Goal: Task Accomplishment & Management: Complete application form

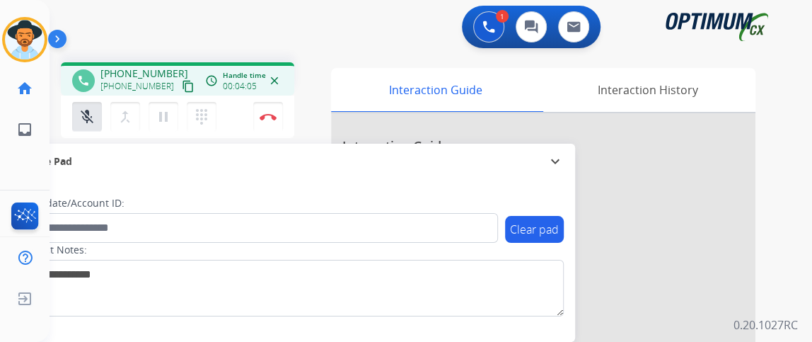
click at [182, 91] on mat-icon "content_copy" at bounding box center [188, 86] width 13 height 13
click at [95, 125] on button "mic_off Mute" at bounding box center [87, 117] width 30 height 30
click at [557, 161] on mat-icon "expand_more" at bounding box center [555, 161] width 17 height 17
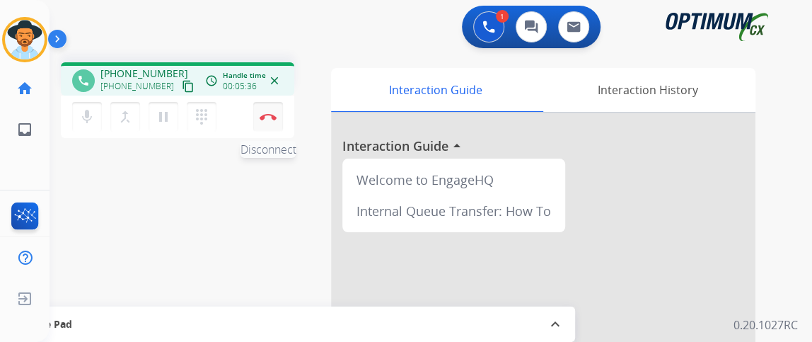
click at [266, 125] on button "Disconnect" at bounding box center [268, 117] width 30 height 30
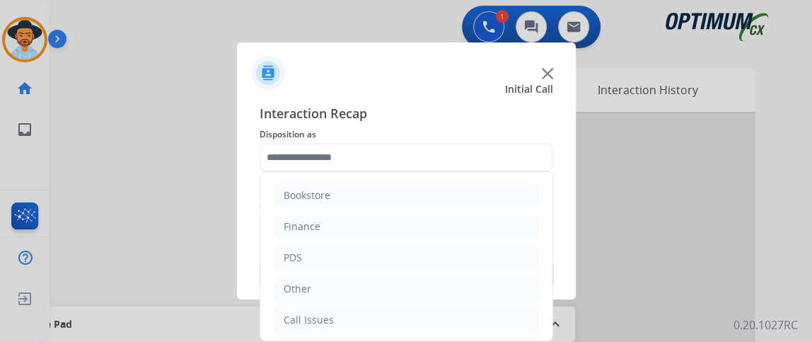
scroll to position [93, 0]
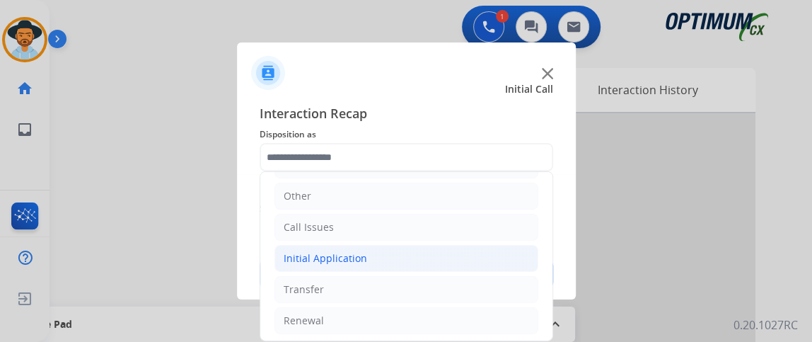
click at [486, 255] on li "Initial Application" at bounding box center [406, 258] width 264 height 27
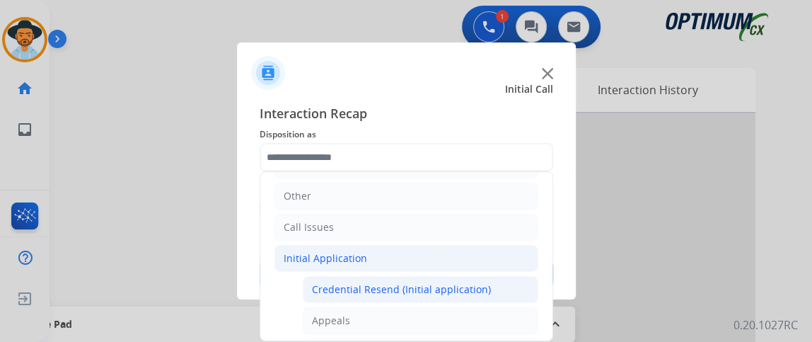
click at [469, 289] on div "Credential Resend (Initial application)" at bounding box center [401, 289] width 179 height 14
type input "**********"
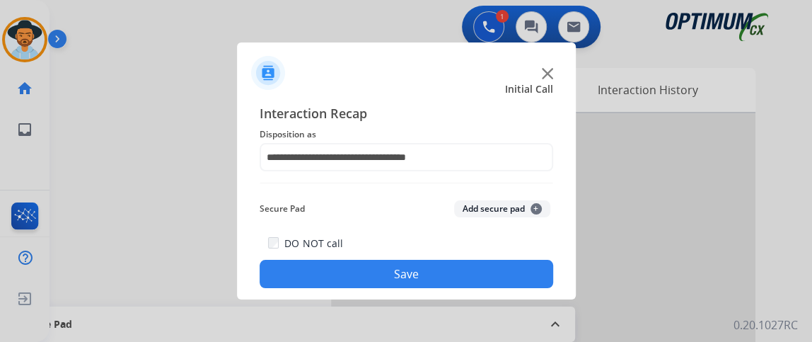
click at [468, 286] on button "Save" at bounding box center [407, 274] width 294 height 28
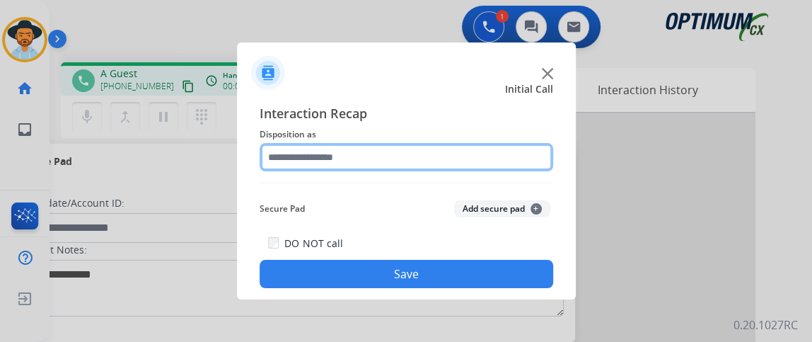
click at [383, 163] on input "text" at bounding box center [407, 157] width 294 height 28
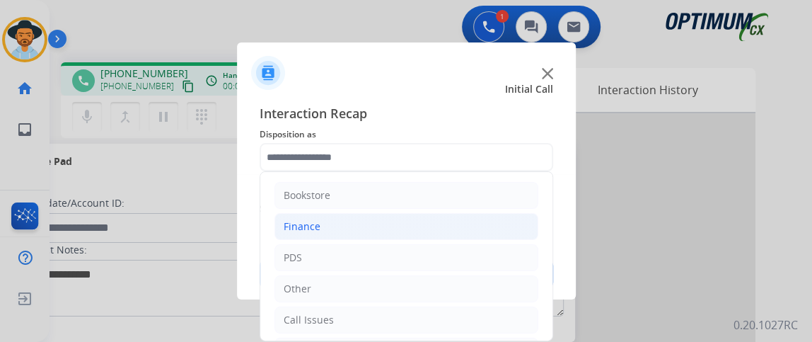
click at [389, 229] on li "Finance" at bounding box center [406, 226] width 264 height 27
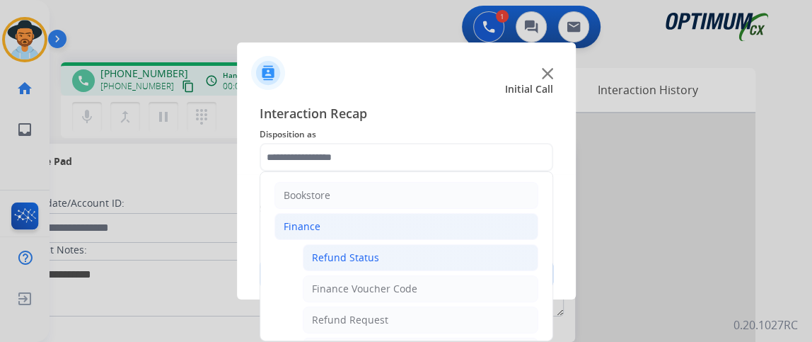
click at [386, 260] on li "Refund Status" at bounding box center [421, 257] width 236 height 27
type input "**********"
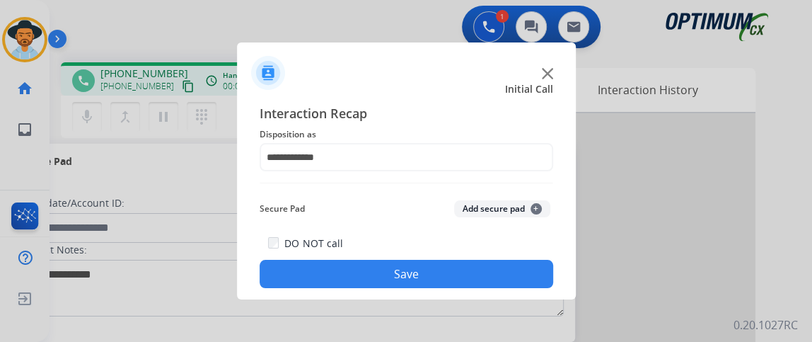
click at [382, 267] on button "Save" at bounding box center [407, 274] width 294 height 28
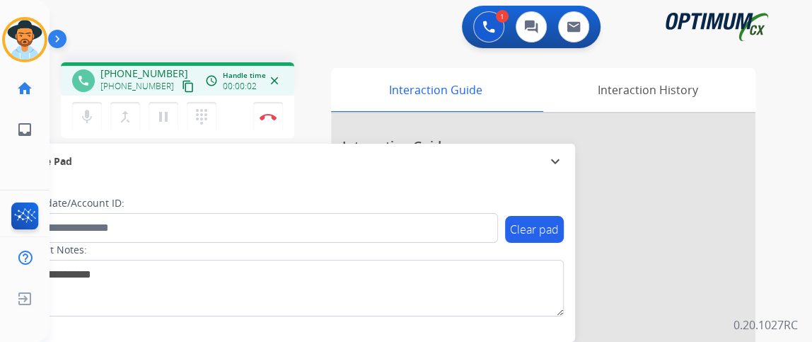
click at [180, 84] on button "content_copy" at bounding box center [188, 86] width 17 height 17
click at [91, 120] on mat-icon "mic" at bounding box center [87, 116] width 17 height 17
click at [85, 114] on mat-icon "mic_off" at bounding box center [87, 116] width 17 height 17
click at [85, 114] on mat-icon "mic" at bounding box center [87, 116] width 17 height 17
click at [85, 114] on mat-icon "mic_off" at bounding box center [87, 116] width 17 height 17
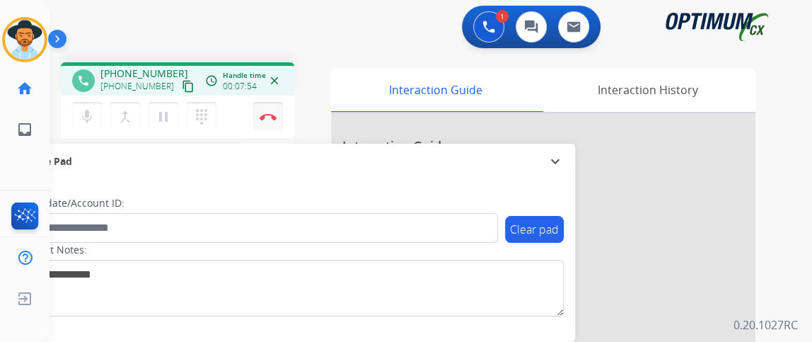
click at [265, 118] on img at bounding box center [268, 116] width 17 height 7
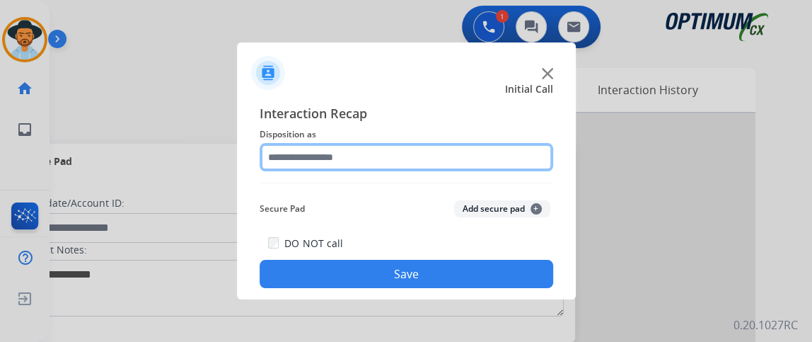
click at [402, 169] on input "text" at bounding box center [407, 157] width 294 height 28
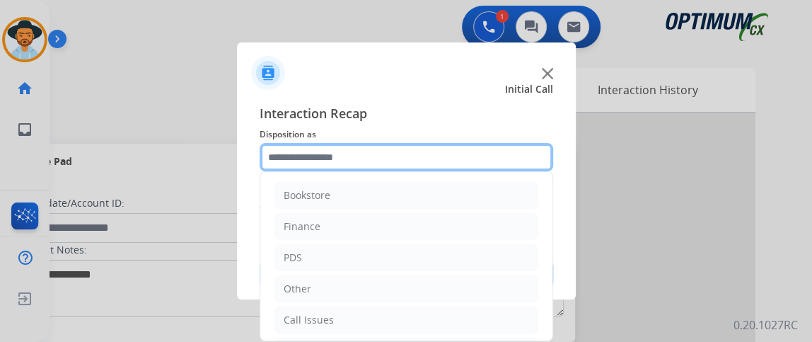
scroll to position [93, 0]
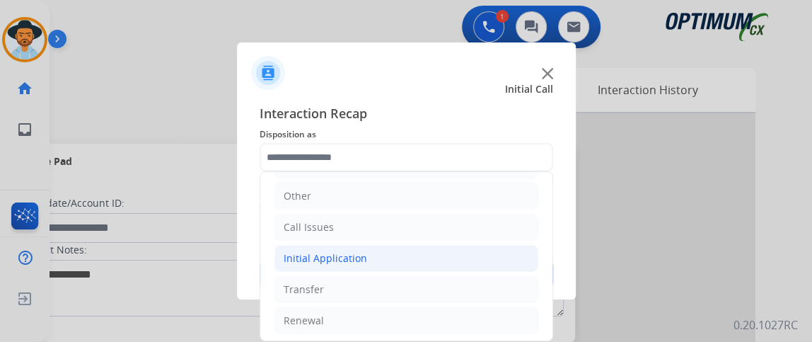
click at [443, 248] on li "Initial Application" at bounding box center [406, 258] width 264 height 27
click at [442, 248] on li "Initial Application" at bounding box center [406, 258] width 264 height 27
click at [443, 261] on li "Initial Application" at bounding box center [406, 258] width 264 height 27
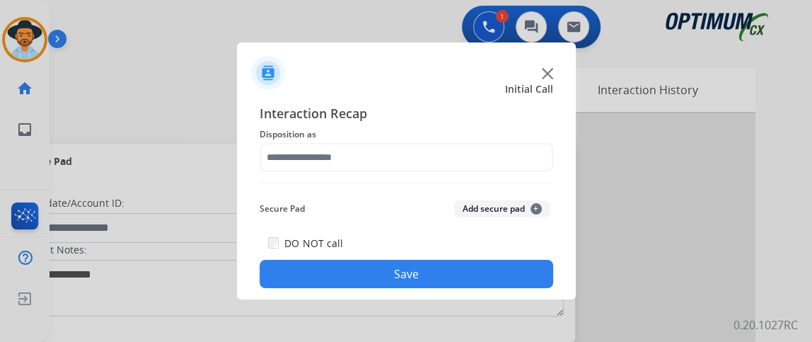
drag, startPoint x: 505, startPoint y: 175, endPoint x: 511, endPoint y: 167, distance: 10.6
click at [511, 167] on div "Interaction Recap Disposition as Secure Pad Add secure pad + DO NOT call Save" at bounding box center [407, 195] width 294 height 185
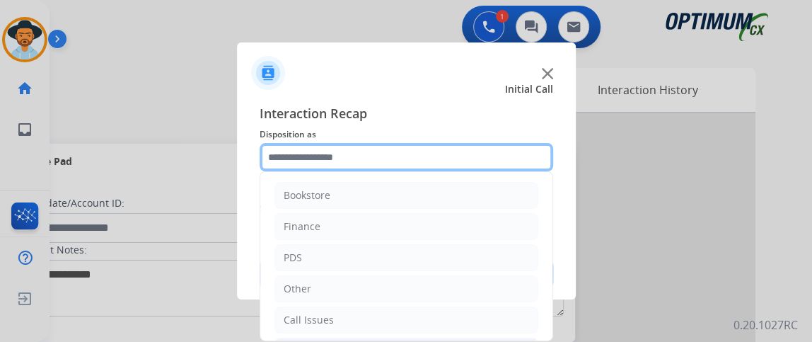
click at [511, 167] on input "text" at bounding box center [407, 157] width 294 height 28
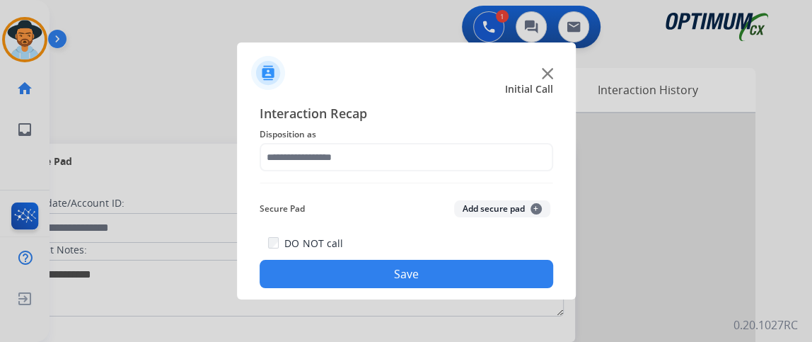
click at [541, 182] on div "Interaction Recap Disposition as Secure Pad Add secure pad + DO NOT call Save" at bounding box center [407, 195] width 294 height 185
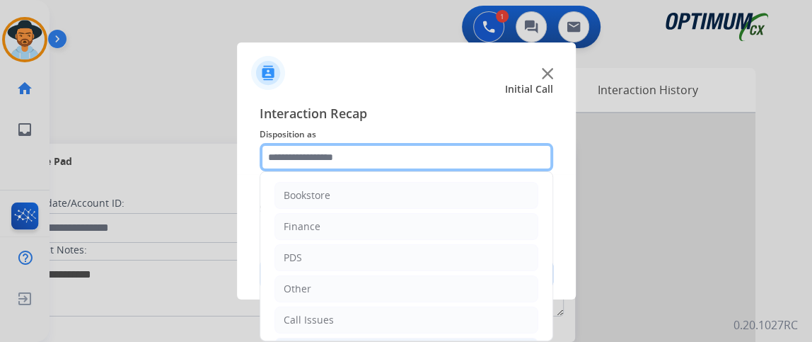
click at [533, 150] on input "text" at bounding box center [407, 157] width 294 height 28
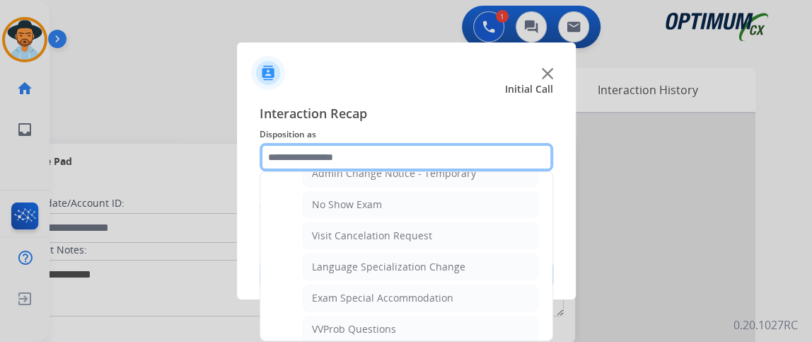
scroll to position [758, 0]
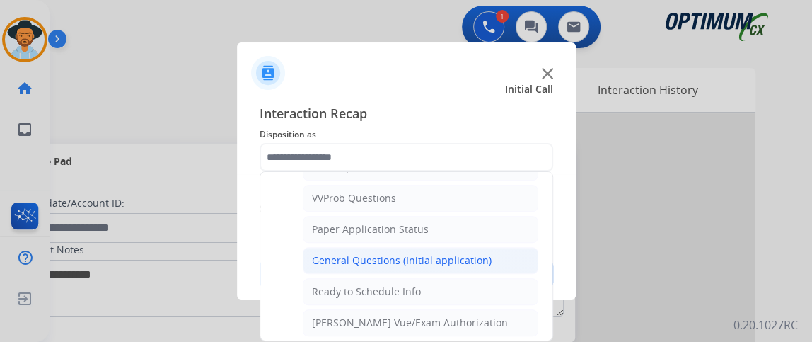
click at [489, 247] on li "General Questions (Initial application)" at bounding box center [421, 260] width 236 height 27
type input "**********"
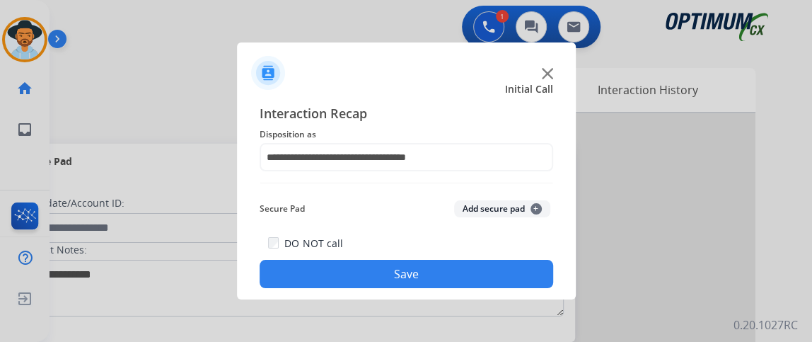
click at [489, 259] on div "DO NOT call Save" at bounding box center [407, 261] width 294 height 54
click at [490, 271] on button "Save" at bounding box center [407, 274] width 294 height 28
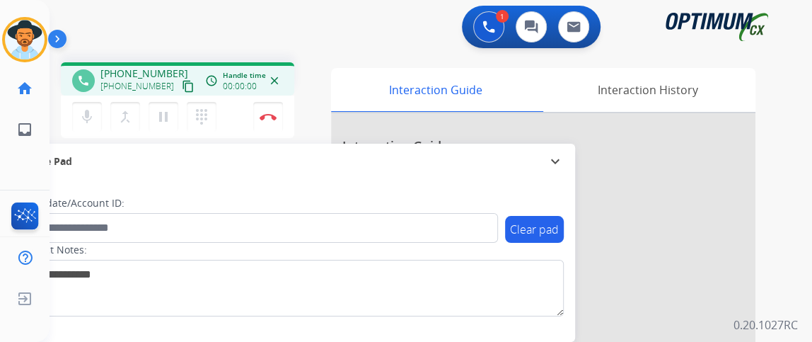
click at [182, 82] on mat-icon "content_copy" at bounding box center [188, 86] width 13 height 13
click at [182, 84] on mat-icon "content_copy" at bounding box center [188, 86] width 13 height 13
click at [89, 119] on mat-icon "mic" at bounding box center [87, 116] width 17 height 17
click at [83, 132] on div "mic_off Mute merge_type Bridge pause Hold dialpad Dialpad Disconnect" at bounding box center [177, 116] width 233 height 42
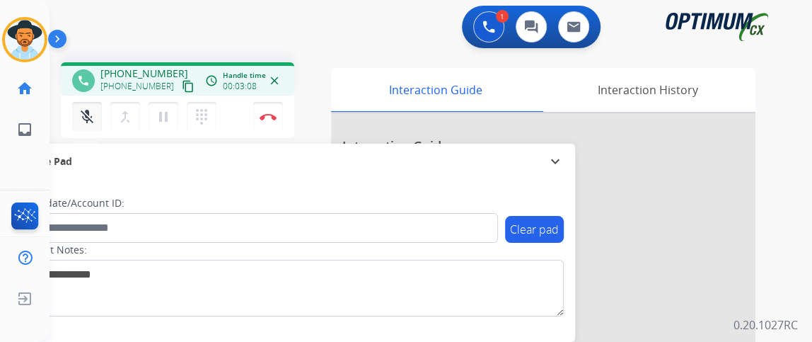
click at [83, 124] on button "mic_off Mute" at bounding box center [87, 117] width 30 height 30
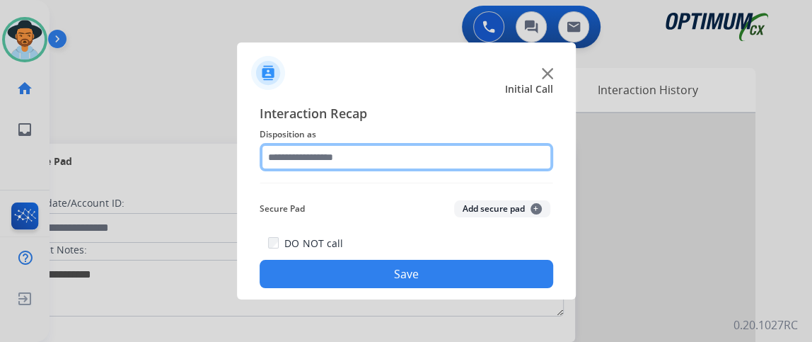
click at [367, 154] on input "text" at bounding box center [407, 157] width 294 height 28
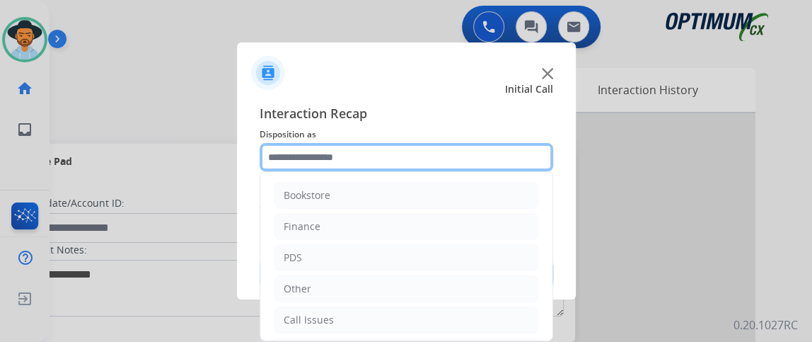
scroll to position [93, 0]
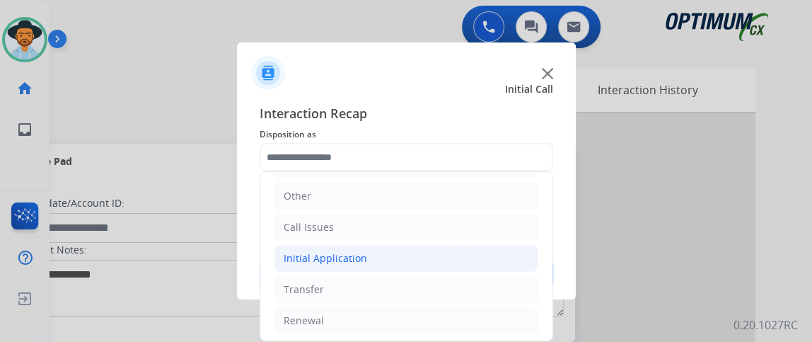
click at [444, 254] on li "Initial Application" at bounding box center [406, 258] width 264 height 27
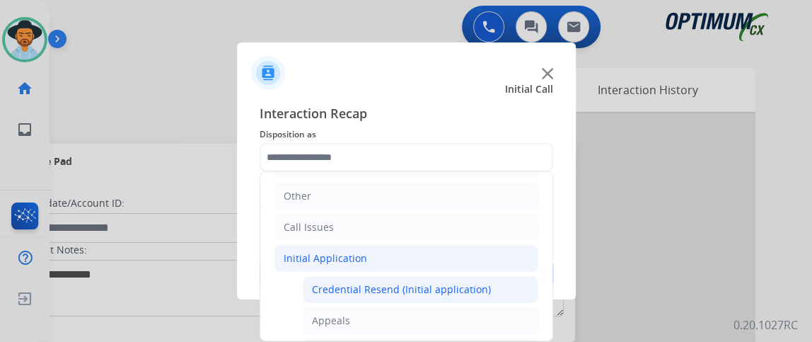
click at [439, 276] on li "Credential Resend (Initial application)" at bounding box center [421, 289] width 236 height 27
type input "**********"
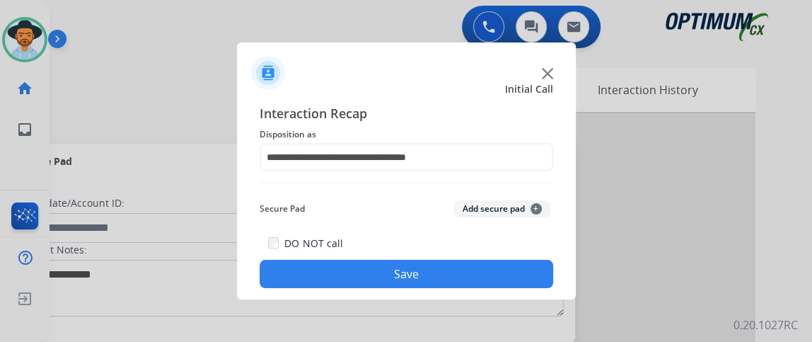
click at [439, 274] on button "Save" at bounding box center [407, 274] width 294 height 28
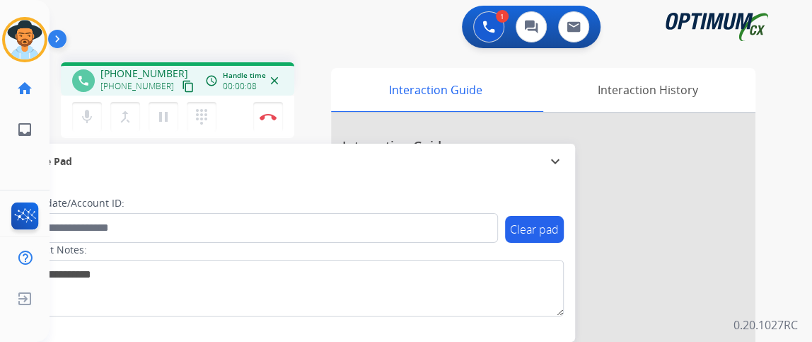
click at [182, 88] on mat-icon "content_copy" at bounding box center [188, 86] width 13 height 13
click at [93, 122] on mat-icon "mic" at bounding box center [87, 116] width 17 height 17
click at [93, 122] on mat-icon "mic_off" at bounding box center [87, 116] width 17 height 17
click at [274, 110] on button "Disconnect" at bounding box center [268, 117] width 30 height 30
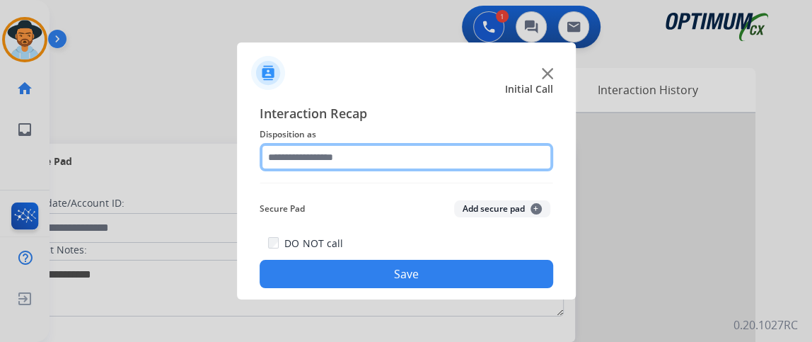
click at [388, 157] on input "text" at bounding box center [407, 157] width 294 height 28
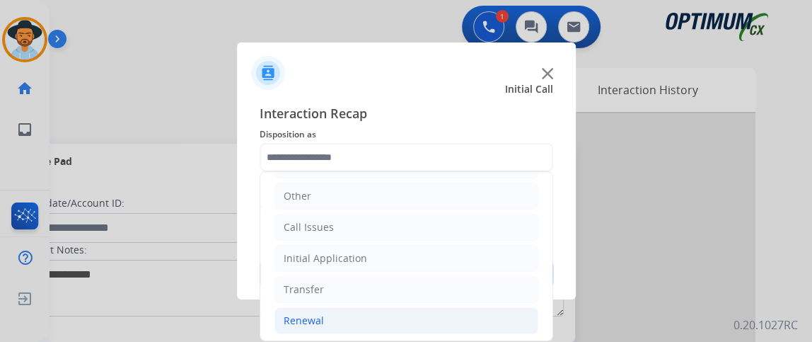
click at [417, 323] on li "Renewal" at bounding box center [406, 320] width 264 height 27
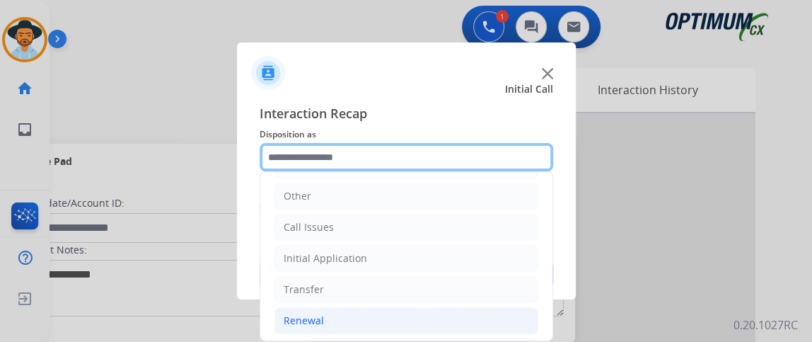
scroll to position [417, 0]
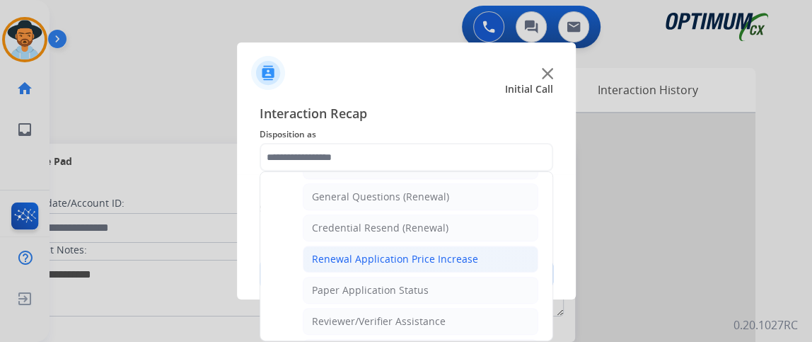
click at [499, 247] on li "Renewal Application Price Increase" at bounding box center [421, 258] width 236 height 27
type input "**********"
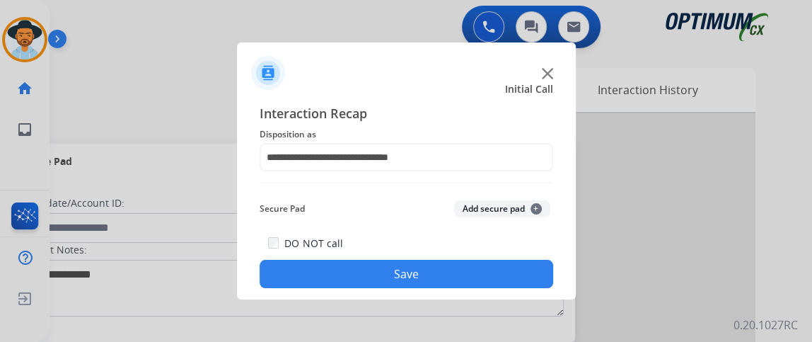
click at [480, 280] on button "Save" at bounding box center [407, 274] width 294 height 28
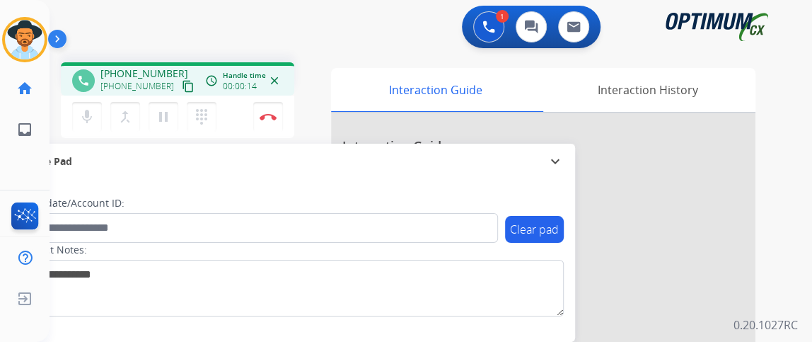
click at [182, 86] on mat-icon "content_copy" at bounding box center [188, 86] width 13 height 13
click at [95, 117] on button "mic Mute" at bounding box center [87, 117] width 30 height 30
click at [95, 117] on button "mic_off Mute" at bounding box center [87, 117] width 30 height 30
click at [267, 110] on button "Disconnect" at bounding box center [268, 117] width 30 height 30
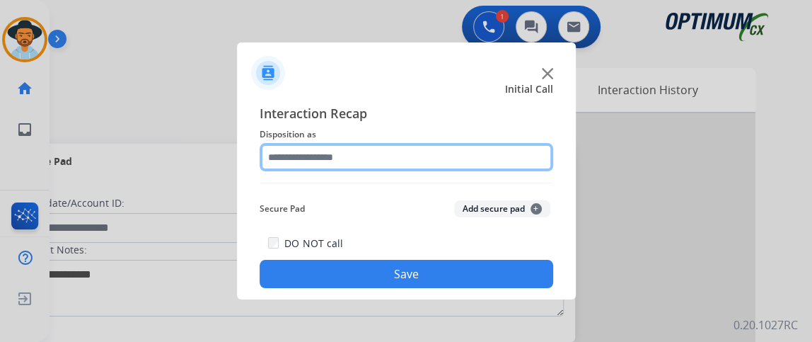
click at [393, 161] on input "text" at bounding box center [407, 157] width 294 height 28
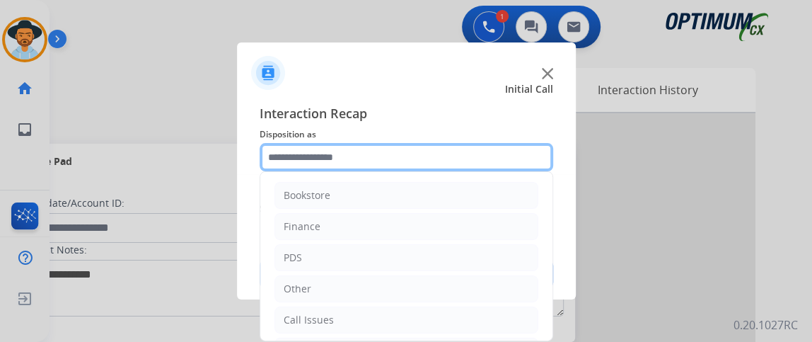
scroll to position [93, 0]
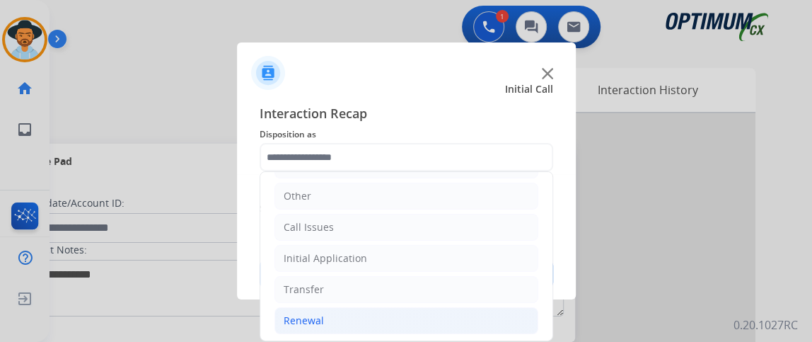
click at [434, 320] on li "Renewal" at bounding box center [406, 320] width 264 height 27
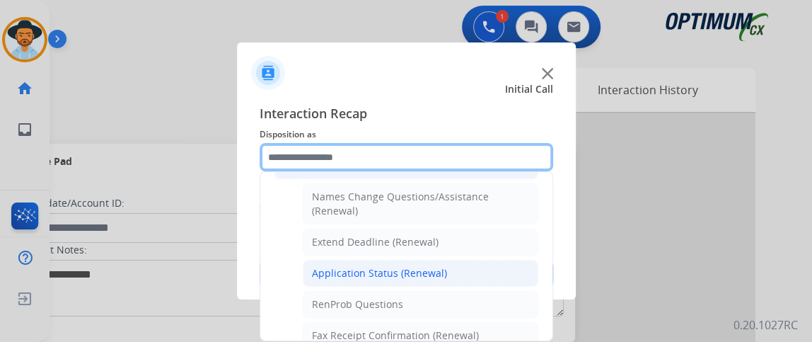
scroll to position [248, 0]
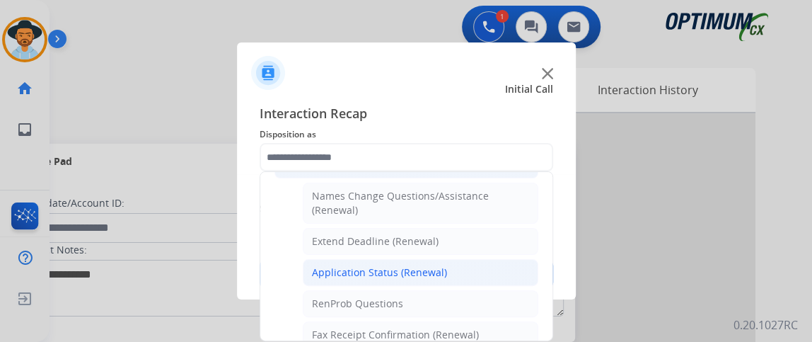
click at [482, 266] on li "Application Status (Renewal)" at bounding box center [421, 272] width 236 height 27
type input "**********"
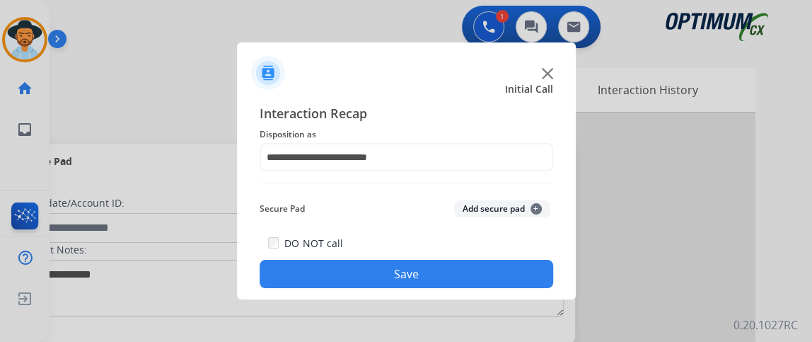
click at [482, 265] on button "Save" at bounding box center [407, 274] width 294 height 28
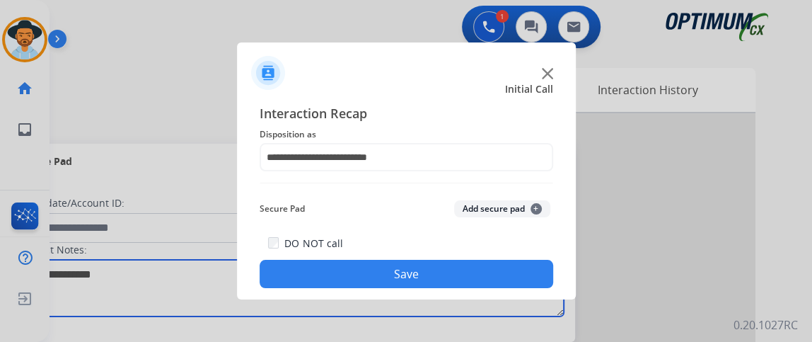
click at [482, 265] on textarea at bounding box center [291, 288] width 546 height 57
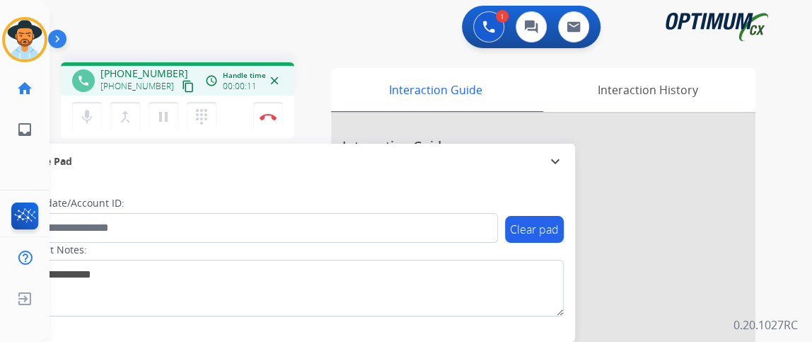
click at [182, 88] on mat-icon "content_copy" at bounding box center [188, 86] width 13 height 13
